Goal: Task Accomplishment & Management: Use online tool/utility

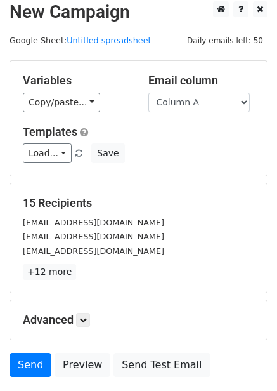
scroll to position [102, 0]
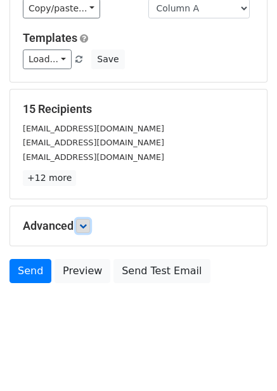
click at [85, 228] on icon at bounding box center [83, 226] width 8 height 8
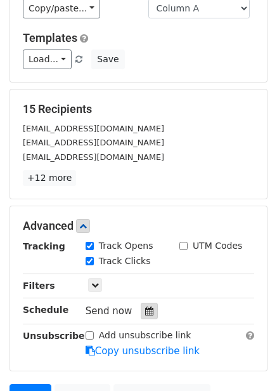
click at [150, 311] on div at bounding box center [149, 311] width 17 height 16
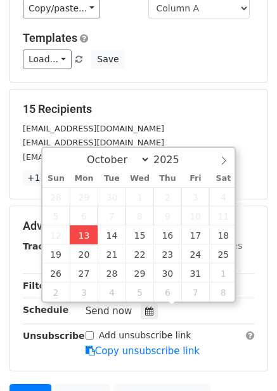
type input "2025-10-13 13:07"
type input "01"
type input "07"
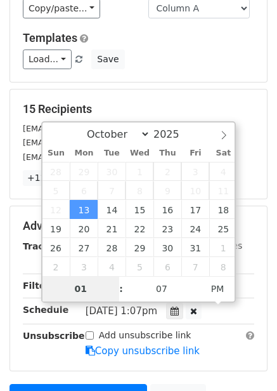
type input "4"
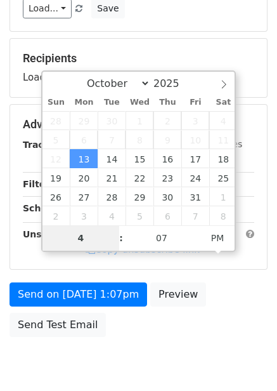
scroll to position [206, 0]
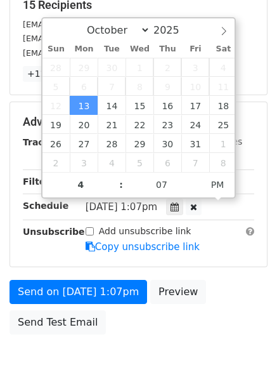
type input "2025-10-13 16:07"
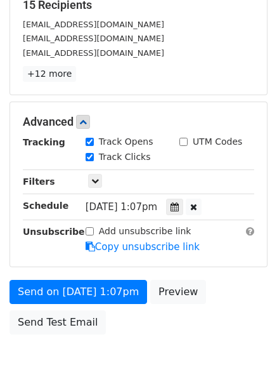
click at [199, 342] on body "New Campaign Daily emails left: 50 Google Sheet: Untitled spreadsheet Variables…" at bounding box center [138, 97] width 277 height 588
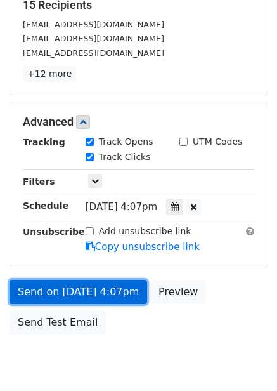
drag, startPoint x: 117, startPoint y: 290, endPoint x: 112, endPoint y: 317, distance: 27.9
click at [117, 291] on link "Send on Oct 13 at 4:07pm" at bounding box center [79, 292] width 138 height 24
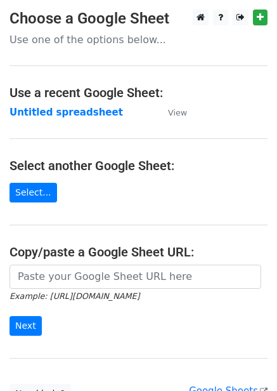
click at [62, 114] on strong "Untitled spreadsheet" at bounding box center [67, 112] width 114 height 11
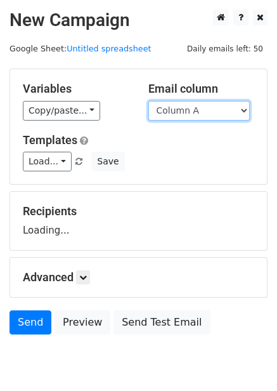
click at [197, 116] on select "Column A Column B Column C Column D Column E Column F" at bounding box center [198, 111] width 101 height 20
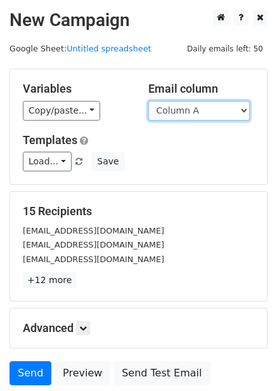
click at [189, 110] on select "Column A Column B Column C Column D Column E Column F" at bounding box center [198, 111] width 101 height 20
select select "Column B"
click at [148, 101] on select "Column A Column B Column C Column D Column E Column F" at bounding box center [198, 111] width 101 height 20
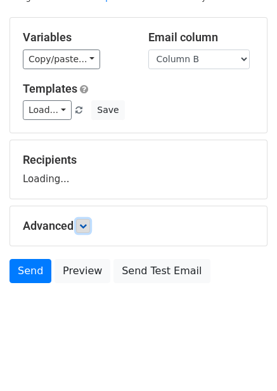
click at [90, 228] on link at bounding box center [83, 226] width 14 height 14
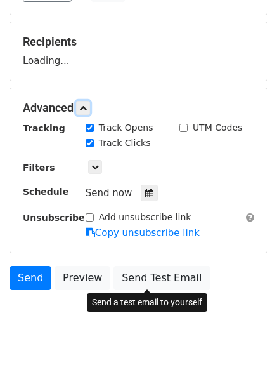
scroll to position [174, 0]
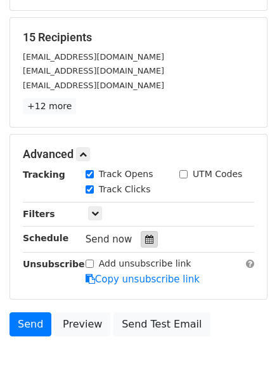
click at [145, 243] on icon at bounding box center [149, 239] width 8 height 9
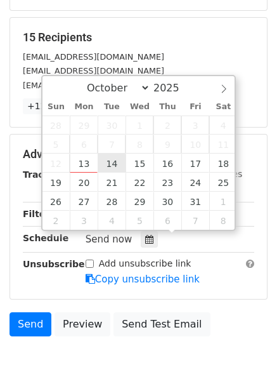
type input "2025-10-14 12:00"
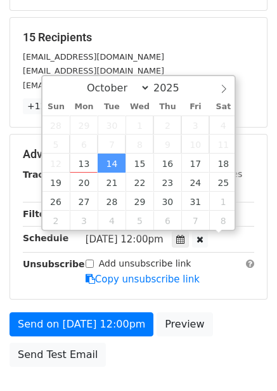
scroll to position [1, 0]
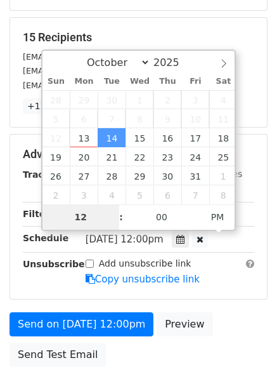
type input "5"
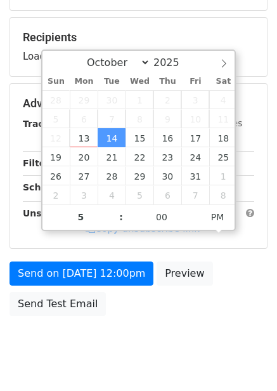
type input "2025-10-14 17:00"
click at [144, 335] on body "New Campaign Daily emails left: 50 Google Sheet: Untitled spreadsheet Variables…" at bounding box center [138, 104] width 277 height 537
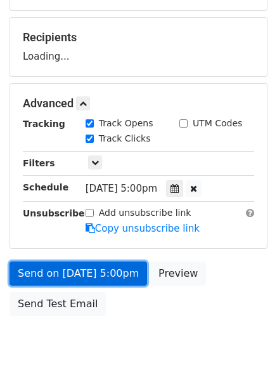
click at [128, 273] on link "Send on Oct 14 at 5:00pm" at bounding box center [79, 273] width 138 height 24
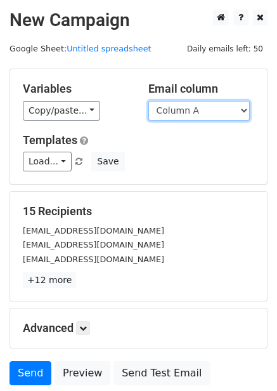
click at [207, 112] on select "Column A Column B Column C Column D Column E Column F" at bounding box center [198, 111] width 101 height 20
select select "Column C"
click at [148, 101] on select "Column A Column B Column C Column D Column E Column F" at bounding box center [198, 111] width 101 height 20
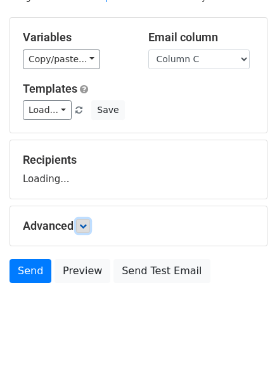
click at [83, 221] on link at bounding box center [83, 226] width 14 height 14
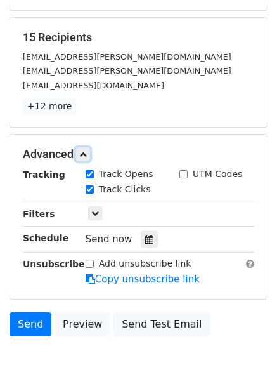
scroll to position [175, 0]
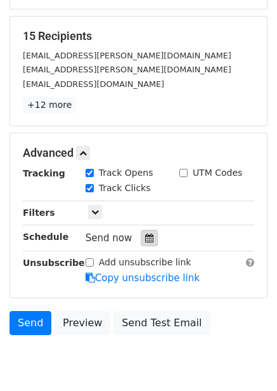
click at [145, 240] on icon at bounding box center [149, 237] width 8 height 9
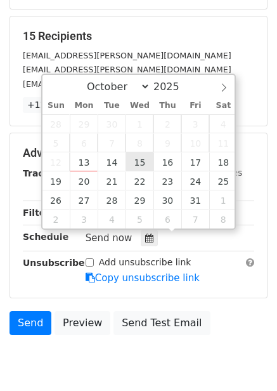
type input "2025-10-15 12:00"
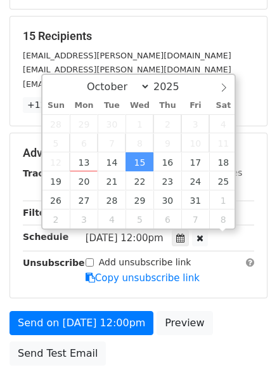
scroll to position [1, 0]
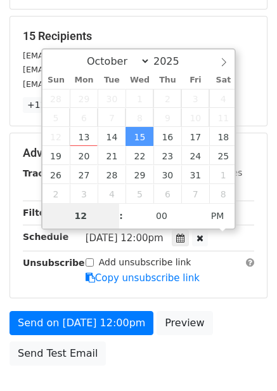
type input "6"
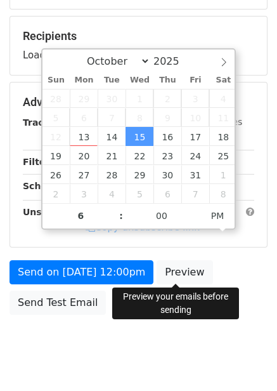
type input "2025-10-15 18:00"
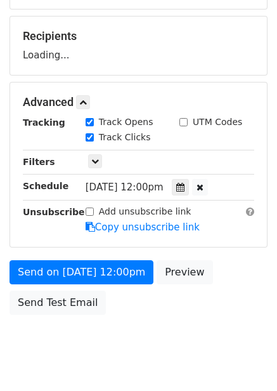
drag, startPoint x: 241, startPoint y: 267, endPoint x: 245, endPoint y: 275, distance: 9.4
click at [241, 268] on div "Send on Oct 15 at 12:00pm Preview Send Test Email" at bounding box center [138, 290] width 277 height 61
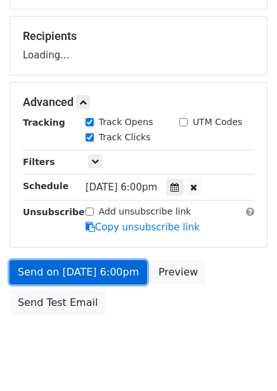
click at [113, 282] on link "Send on Oct 15 at 6:00pm" at bounding box center [79, 272] width 138 height 24
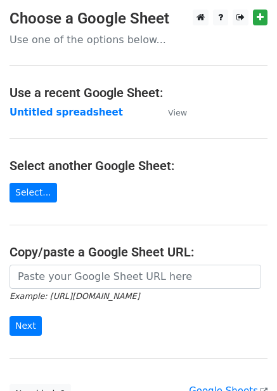
click at [86, 111] on strong "Untitled spreadsheet" at bounding box center [67, 112] width 114 height 11
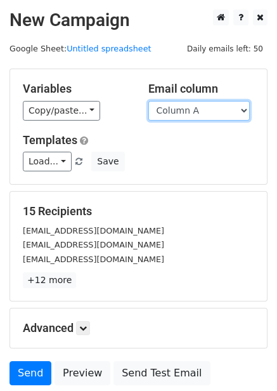
click at [185, 108] on select "Column A Column B Column C Column D Column E Column F" at bounding box center [198, 111] width 101 height 20
select select "Column D"
click at [148, 101] on select "Column A Column B Column C Column D Column E Column F" at bounding box center [198, 111] width 101 height 20
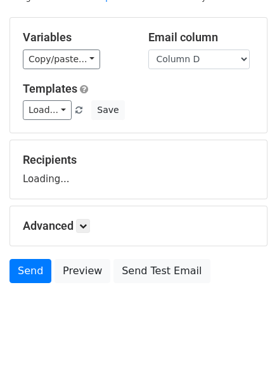
click at [91, 217] on div "Advanced Tracking Track Opens UTM Codes Track Clicks Filters Only include sprea…" at bounding box center [138, 225] width 257 height 39
click at [90, 224] on link at bounding box center [83, 226] width 14 height 14
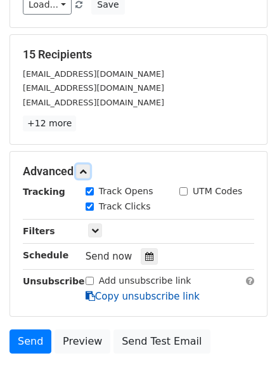
scroll to position [226, 0]
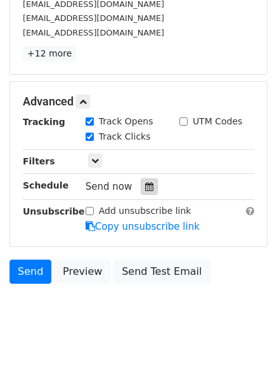
click at [145, 186] on icon at bounding box center [149, 186] width 8 height 9
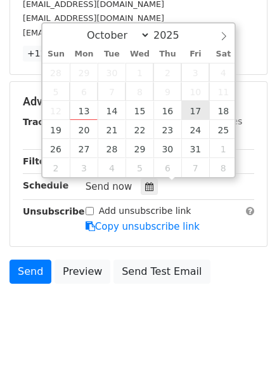
type input "2025-10-17 12:00"
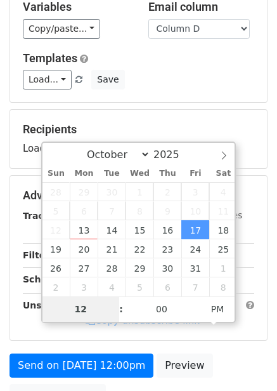
scroll to position [16, 0]
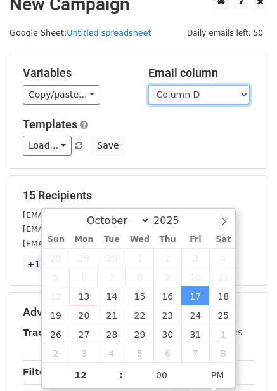
drag, startPoint x: 217, startPoint y: 92, endPoint x: 216, endPoint y: 102, distance: 10.2
click at [217, 92] on select "Column A Column B Column C Column D Column E Column F" at bounding box center [198, 95] width 101 height 20
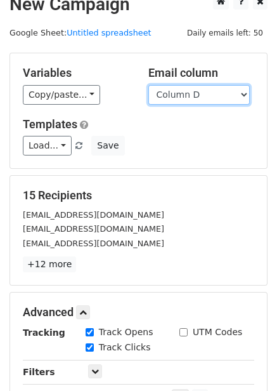
select select "Column E"
click at [148, 85] on select "Column A Column B Column C Column D Column E Column F" at bounding box center [198, 95] width 101 height 20
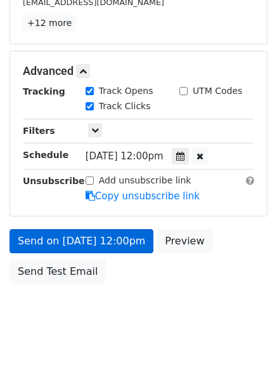
scroll to position [206, 0]
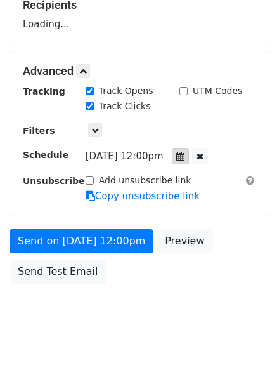
click at [188, 149] on div at bounding box center [180, 156] width 17 height 16
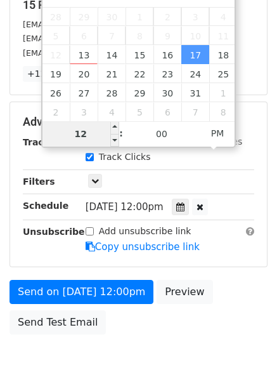
click at [99, 134] on input "12" at bounding box center [80, 133] width 77 height 25
type input "128"
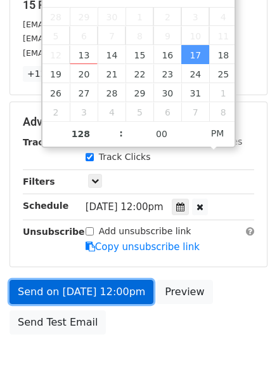
type input "2025-10-17 16:00"
click at [122, 297] on link "Send on [DATE] 12:00pm" at bounding box center [82, 292] width 144 height 24
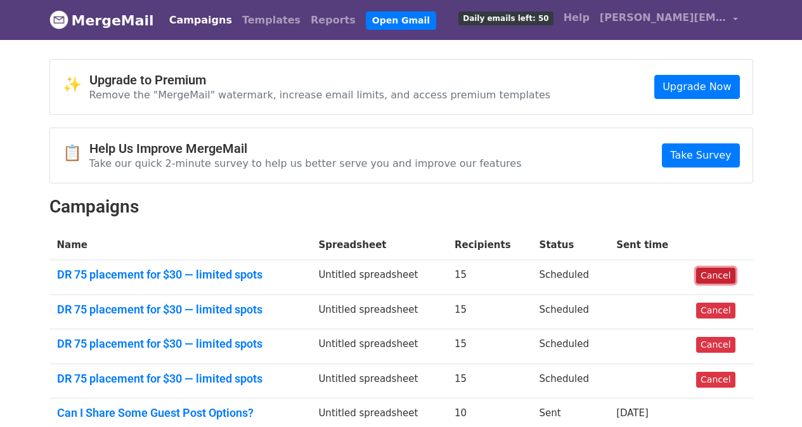
click at [714, 278] on link "Cancel" at bounding box center [715, 276] width 39 height 16
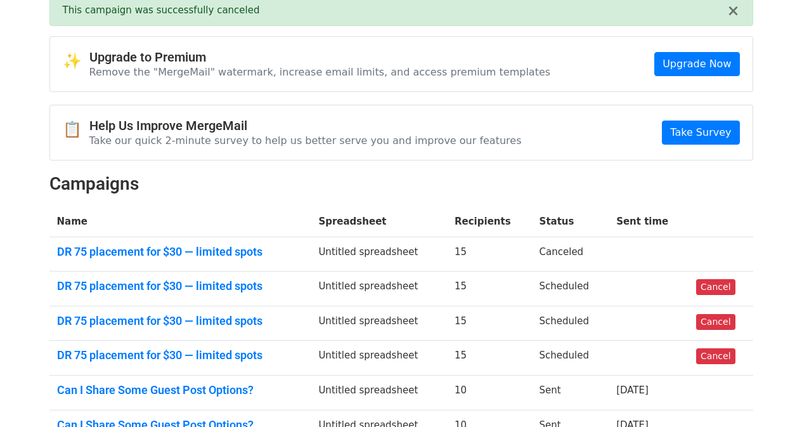
scroll to position [63, 0]
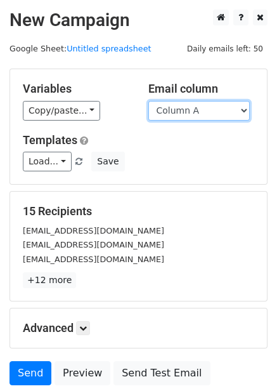
drag, startPoint x: 178, startPoint y: 108, endPoint x: 180, endPoint y: 115, distance: 6.6
click at [178, 108] on select "Column A Column B Column C Column D Column E Column F" at bounding box center [198, 111] width 101 height 20
select select "Column D"
click at [148, 101] on select "Column A Column B Column C Column D Column E Column F" at bounding box center [198, 111] width 101 height 20
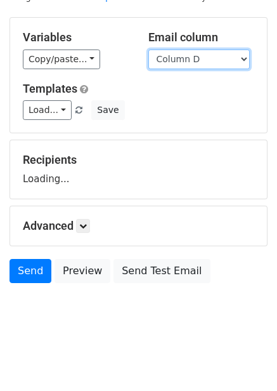
scroll to position [51, 0]
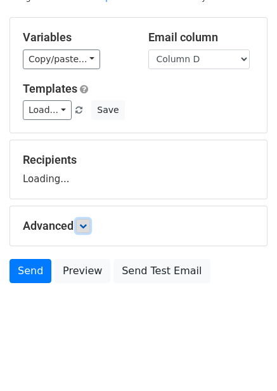
click at [90, 226] on link at bounding box center [83, 226] width 14 height 14
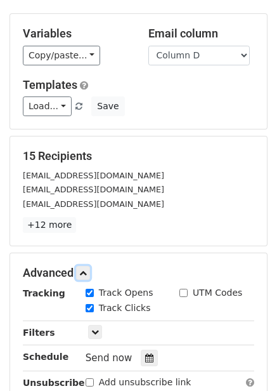
scroll to position [226, 0]
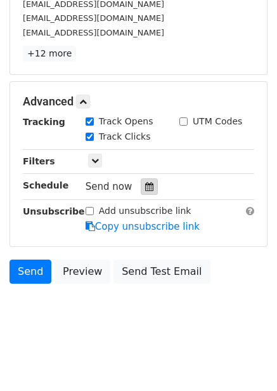
click at [145, 185] on icon at bounding box center [149, 186] width 8 height 9
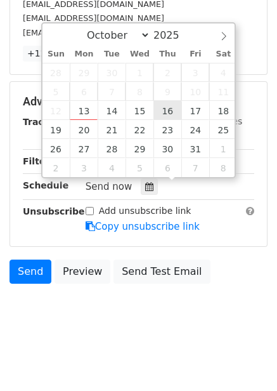
type input "2025-10-16 12:00"
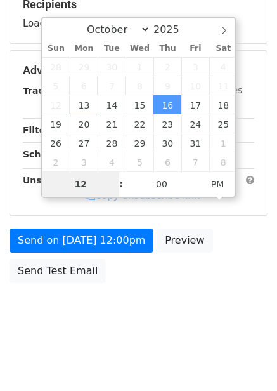
type input "7"
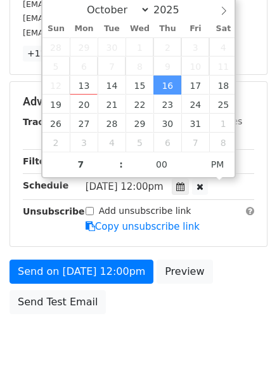
type input "2025-10-16 19:00"
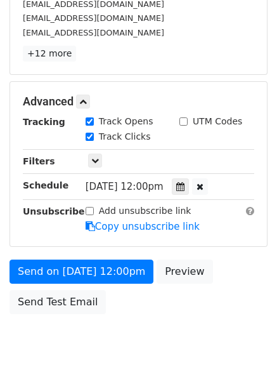
click at [218, 329] on body "New Campaign Daily emails left: 50 Google Sheet: Untitled spreadsheet Variables…" at bounding box center [138, 77] width 277 height 588
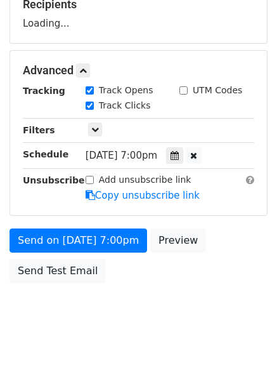
scroll to position [206, 0]
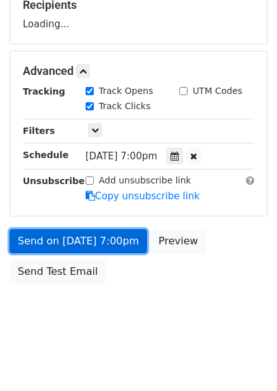
click at [126, 252] on link "Send on Oct 16 at 7:00pm" at bounding box center [79, 241] width 138 height 24
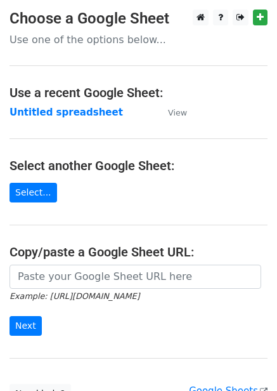
click at [73, 119] on td "Untitled spreadsheet" at bounding box center [83, 112] width 146 height 15
click at [95, 107] on strong "Untitled spreadsheet" at bounding box center [67, 112] width 114 height 11
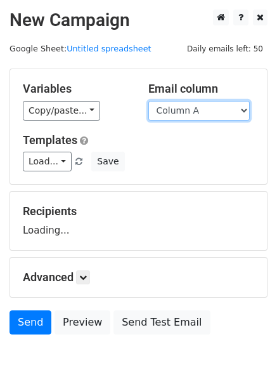
click at [190, 116] on select "Column A Column B Column C Column D Column E Column F" at bounding box center [198, 111] width 101 height 20
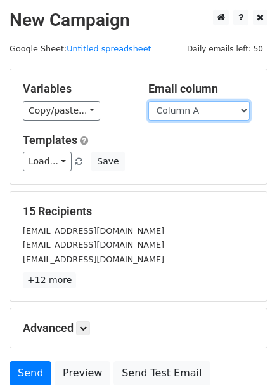
select select "Column E"
click at [148, 101] on select "Column A Column B Column C Column D Column E Column F" at bounding box center [198, 111] width 101 height 20
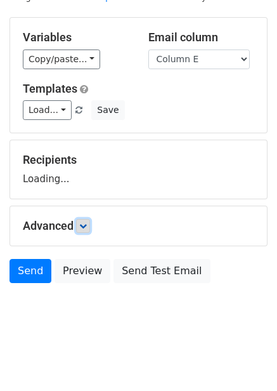
click at [84, 231] on link at bounding box center [83, 226] width 14 height 14
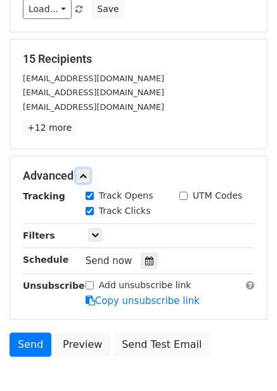
scroll to position [153, 0]
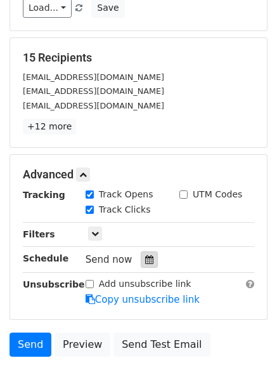
click at [145, 261] on icon at bounding box center [149, 259] width 8 height 9
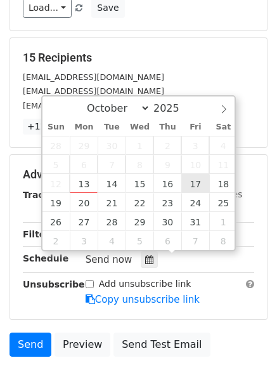
type input "2025-10-17 12:00"
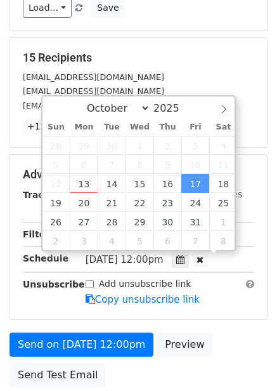
scroll to position [1, 0]
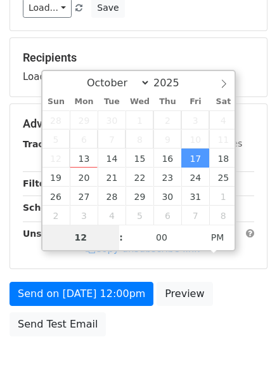
type input "8"
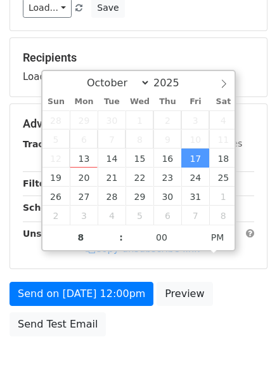
type input "2025-10-17 20:00"
drag, startPoint x: 243, startPoint y: 281, endPoint x: 218, endPoint y: 310, distance: 37.8
click at [243, 282] on div "Send on Oct 17 at 12:00pm Preview Send Test Email" at bounding box center [138, 312] width 277 height 61
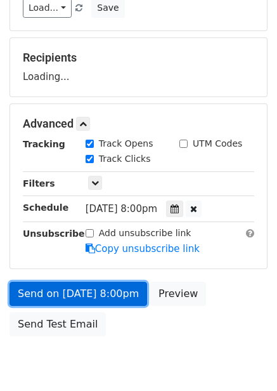
click at [119, 297] on link "Send on Oct 17 at 8:00pm" at bounding box center [79, 294] width 138 height 24
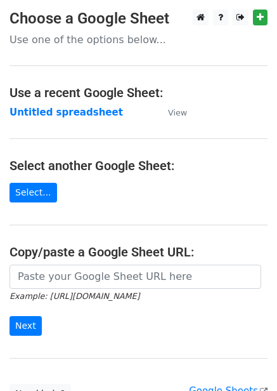
click at [58, 121] on main "Choose a Google Sheet Use one of the options below... Use a recent Google Sheet…" at bounding box center [138, 207] width 277 height 394
click at [63, 117] on strong "Untitled spreadsheet" at bounding box center [67, 112] width 114 height 11
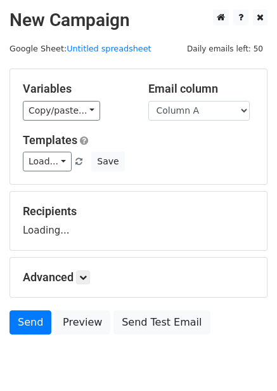
click at [199, 108] on select "Column A Column B Column C Column D Column E Column F" at bounding box center [198, 111] width 101 height 20
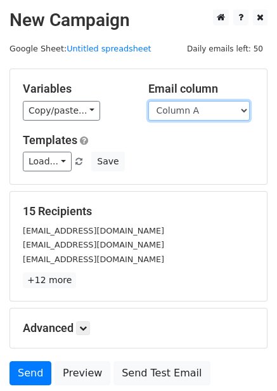
click at [206, 119] on select "Column A Column B Column C Column D Column E Column F" at bounding box center [198, 111] width 101 height 20
select select "Column F"
click at [148, 101] on select "Column A Column B Column C Column D Column E Column F" at bounding box center [198, 111] width 101 height 20
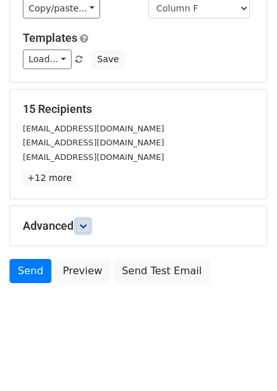
click at [87, 221] on link at bounding box center [83, 226] width 14 height 14
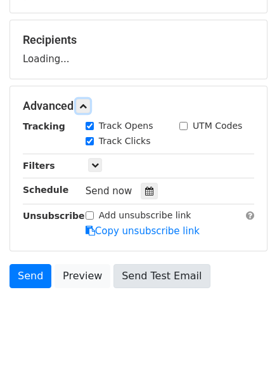
scroll to position [176, 0]
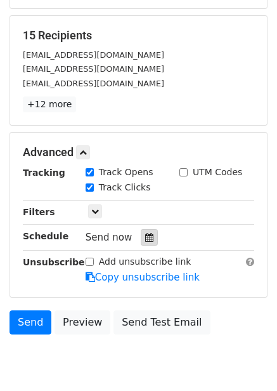
click at [146, 237] on icon at bounding box center [149, 237] width 8 height 9
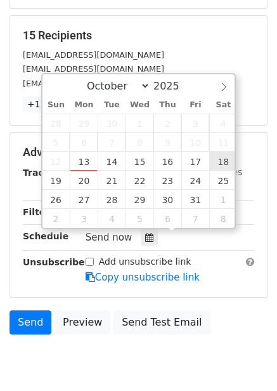
type input "[DATE] 12:00"
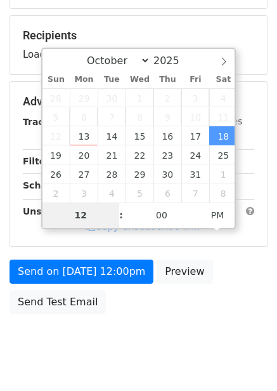
type input "9"
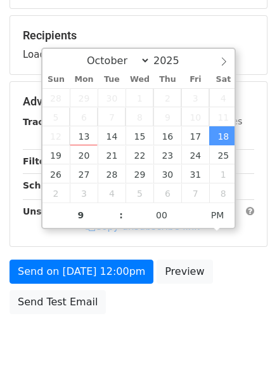
type input "[DATE] 21:00"
click at [256, 278] on div "Send on [DATE] 12:00pm Preview Send Test Email" at bounding box center [138, 289] width 277 height 61
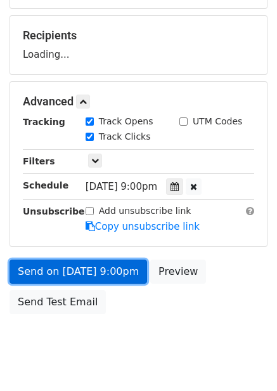
click at [119, 268] on link "Send on [DATE] 9:00pm" at bounding box center [79, 271] width 138 height 24
